Goal: Task Accomplishment & Management: Manage account settings

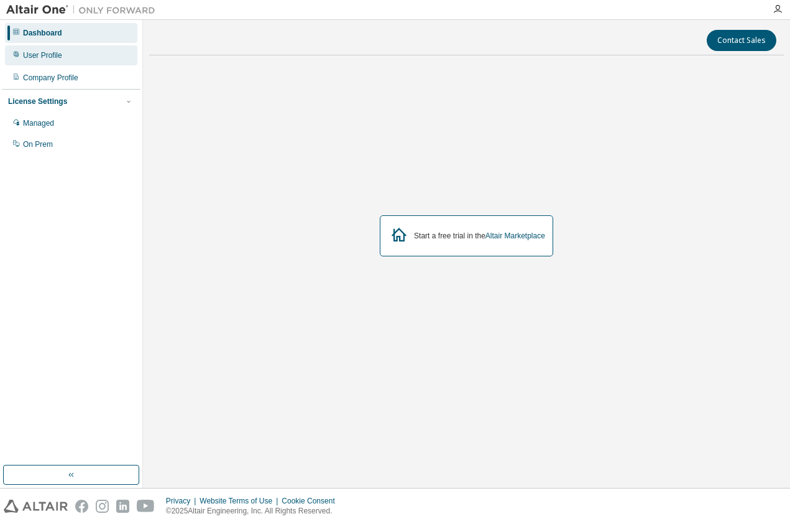
click at [94, 60] on div "User Profile" at bounding box center [71, 55] width 132 height 20
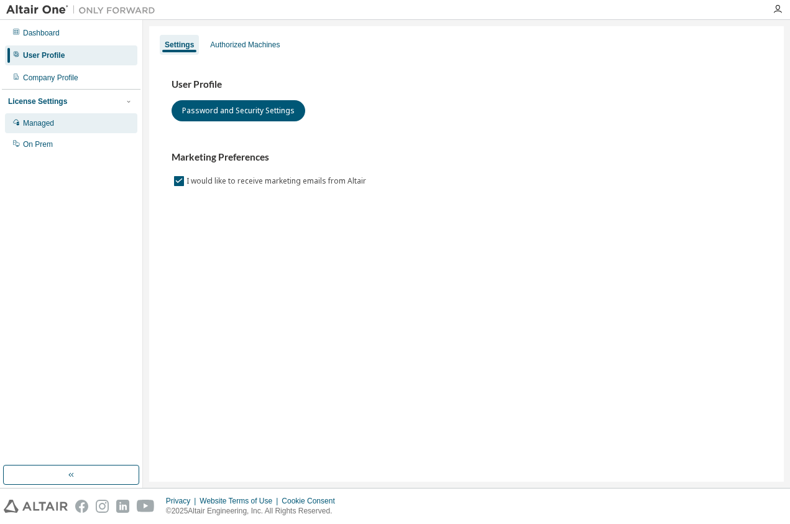
click at [66, 121] on div "Managed" at bounding box center [71, 123] width 132 height 20
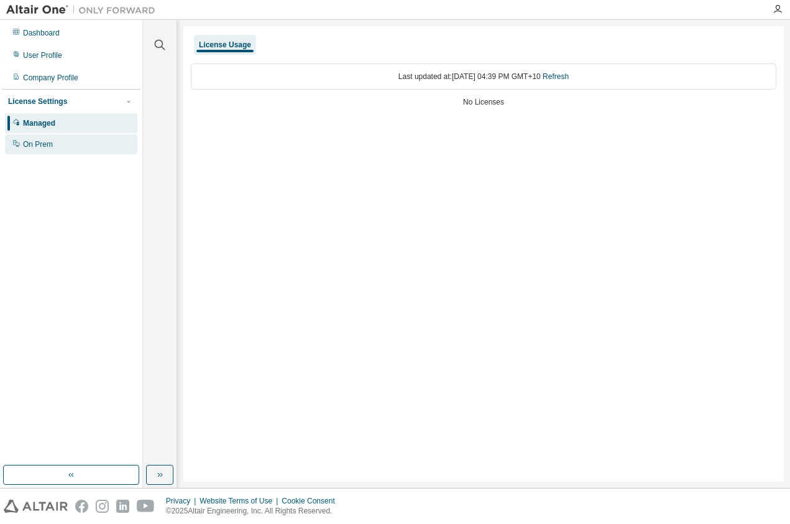
click at [50, 148] on div "On Prem" at bounding box center [38, 144] width 30 height 10
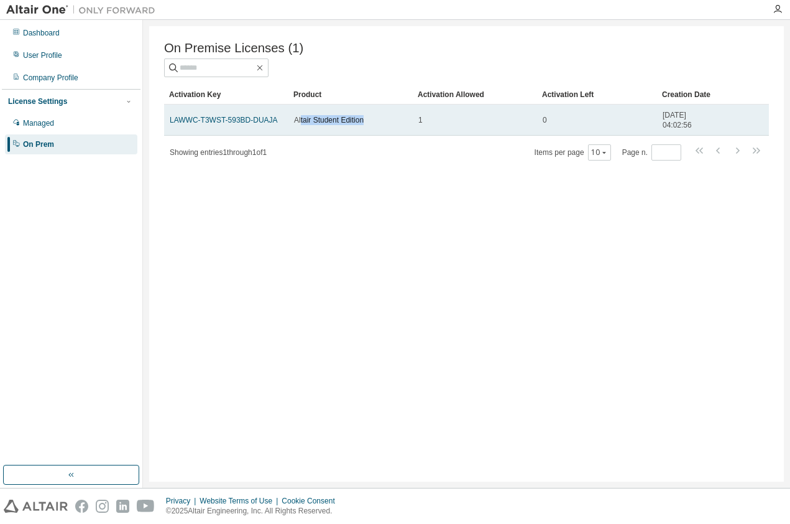
drag, startPoint x: 301, startPoint y: 119, endPoint x: 372, endPoint y: 120, distance: 71.5
click at [372, 120] on div "Altair Student Edition" at bounding box center [350, 120] width 113 height 10
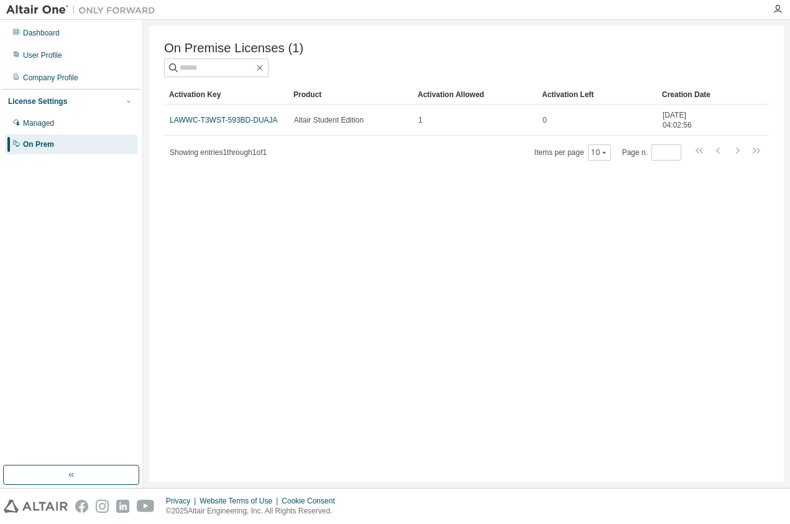
click at [335, 201] on div "On Premise Licenses (1) Clear Load Save Save As Field Operator Value Select fil…" at bounding box center [466, 253] width 635 height 455
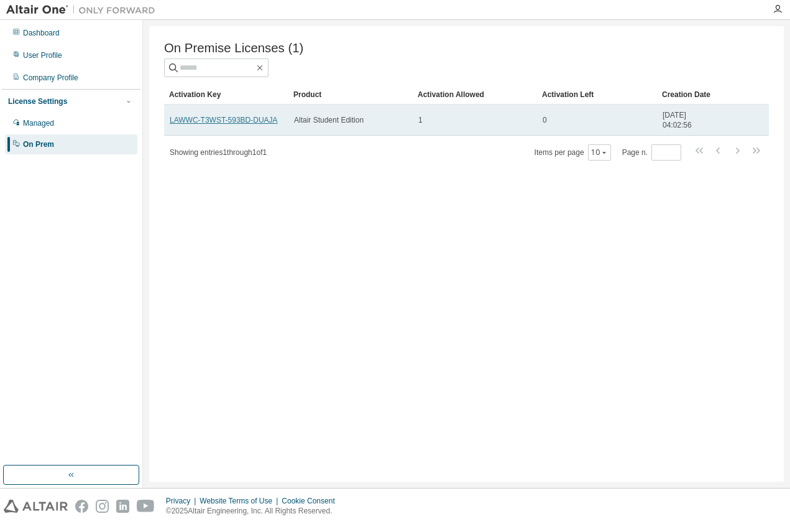
click at [236, 116] on link "LAWWC-T3WST-593BD-DUAJA" at bounding box center [224, 120] width 108 height 9
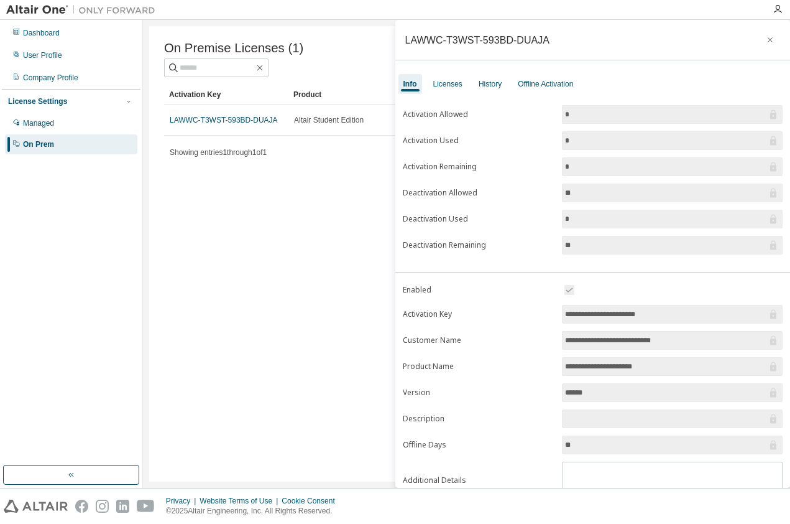
click at [550, 95] on div "**********" at bounding box center [594, 316] width 396 height 442
click at [546, 86] on div "Offline Activation" at bounding box center [545, 84] width 55 height 10
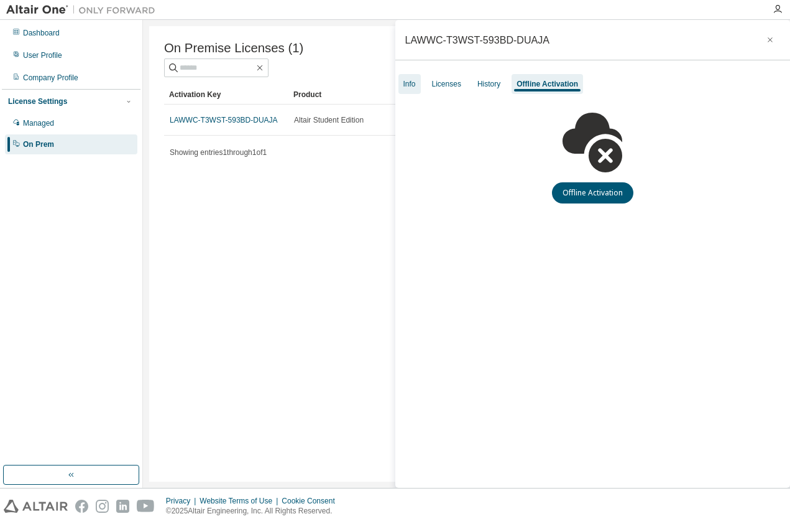
click at [420, 90] on div "Info" at bounding box center [410, 84] width 22 height 20
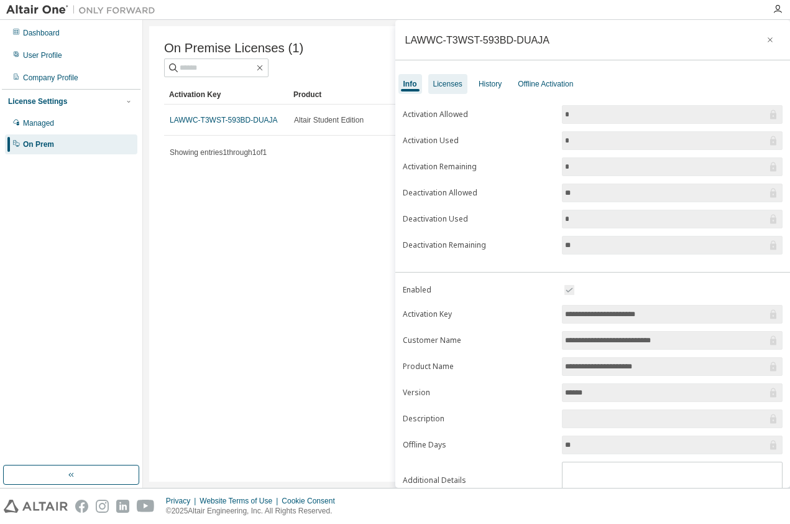
click at [435, 82] on div "Licenses" at bounding box center [447, 84] width 29 height 10
